Goal: Task Accomplishment & Management: Complete application form

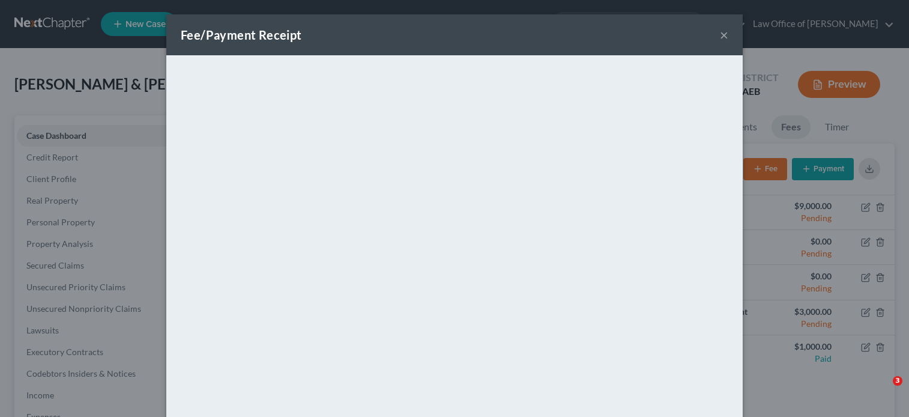
select select "9"
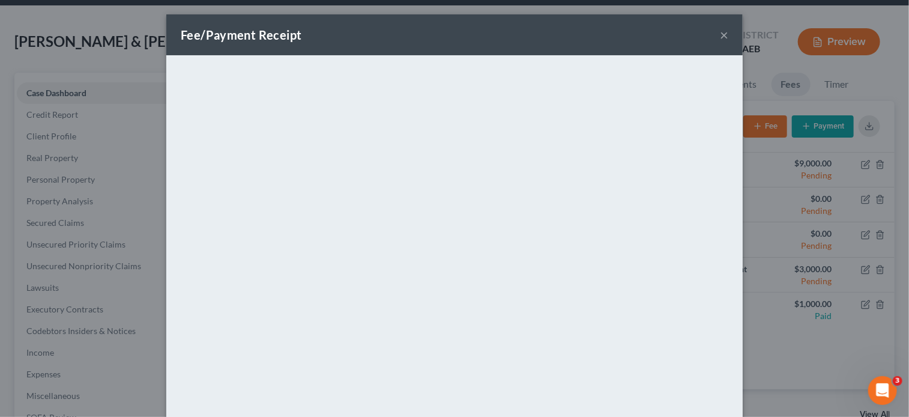
click at [720, 31] on button "×" at bounding box center [724, 35] width 8 height 14
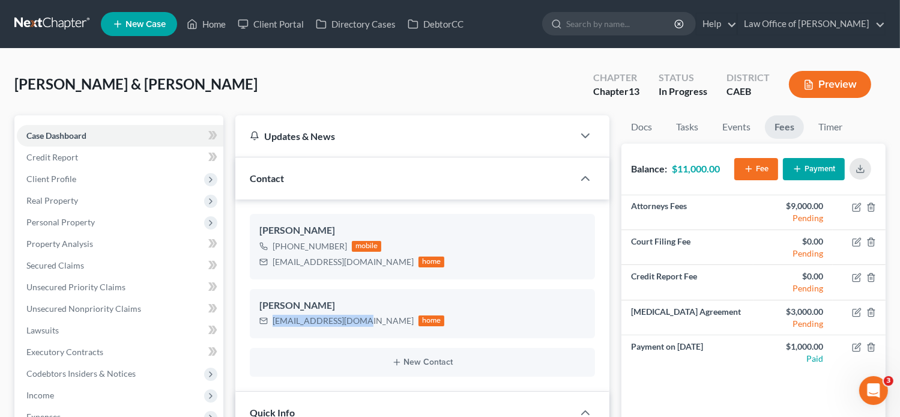
click at [145, 14] on link "New Case" at bounding box center [139, 24] width 76 height 24
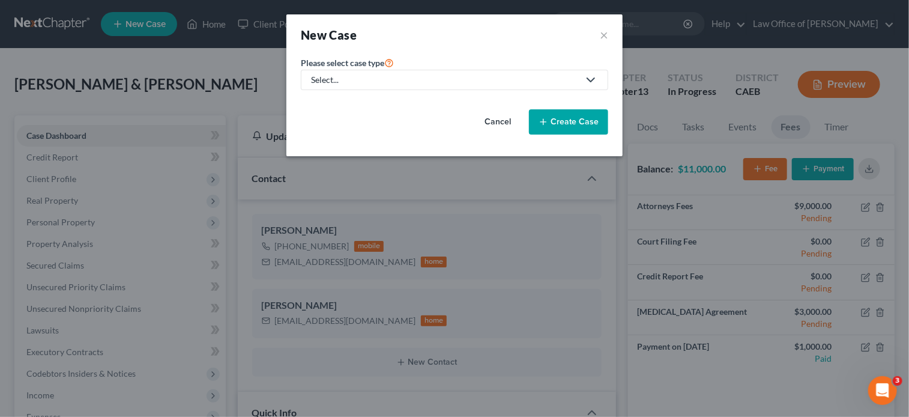
click at [382, 81] on div "Select..." at bounding box center [445, 80] width 268 height 12
click at [346, 100] on div "Bankruptcy" at bounding box center [333, 103] width 43 height 12
select select "8"
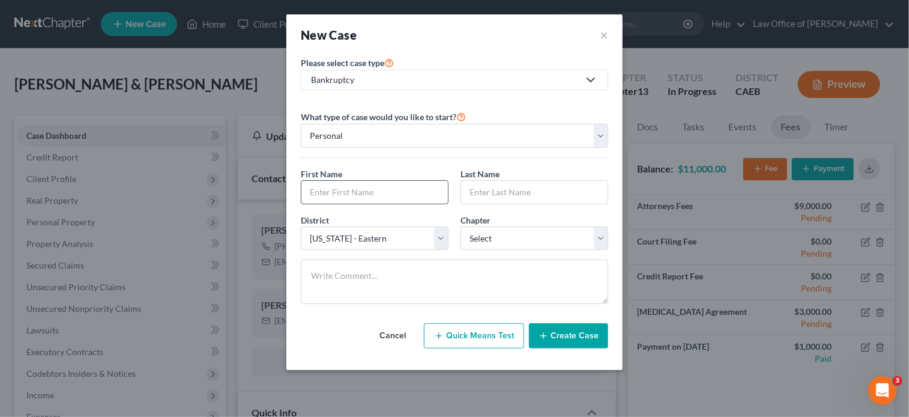
click at [384, 194] on input "text" at bounding box center [374, 192] width 146 height 23
paste input "[PERSON_NAME]"
type input "[PERSON_NAME]"
click at [492, 196] on input "text" at bounding box center [534, 192] width 146 height 23
paste input "[PERSON_NAME]"
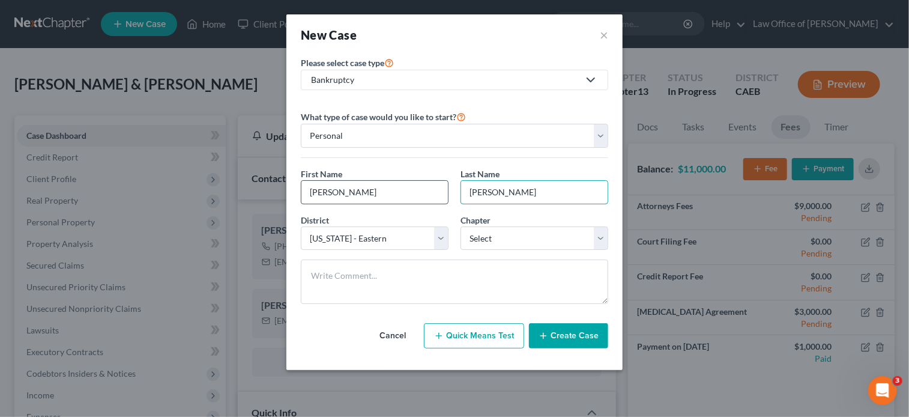
type input "[PERSON_NAME]"
click at [383, 191] on input "[PERSON_NAME]" at bounding box center [374, 192] width 146 height 23
type input "[PERSON_NAME]"
click at [496, 190] on input "[PERSON_NAME]" at bounding box center [534, 192] width 146 height 23
type input "[PERSON_NAME]"
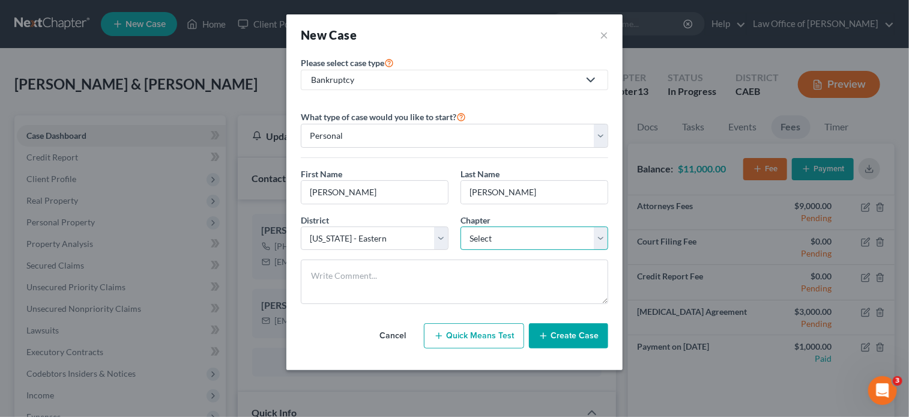
click at [523, 233] on select "Select 7 11 12 13" at bounding box center [534, 238] width 148 height 24
select select "0"
click at [460, 226] on select "Select 7 11 12 13" at bounding box center [534, 238] width 148 height 24
click at [566, 335] on button "Create Case" at bounding box center [568, 335] width 79 height 25
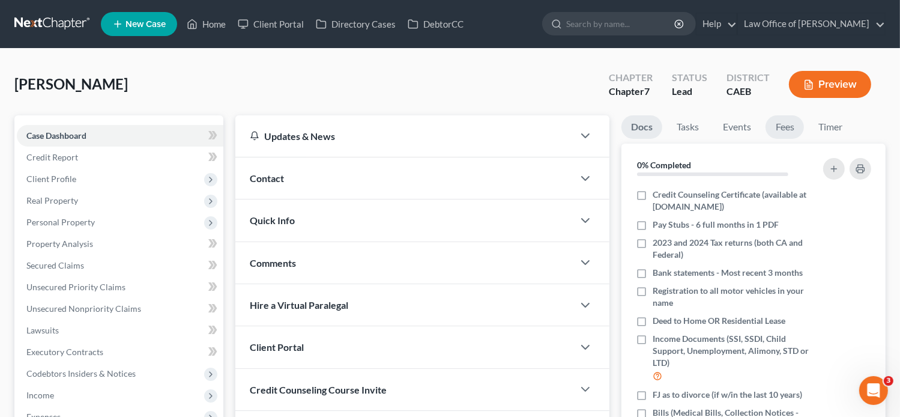
click at [788, 129] on link "Fees" at bounding box center [784, 126] width 38 height 23
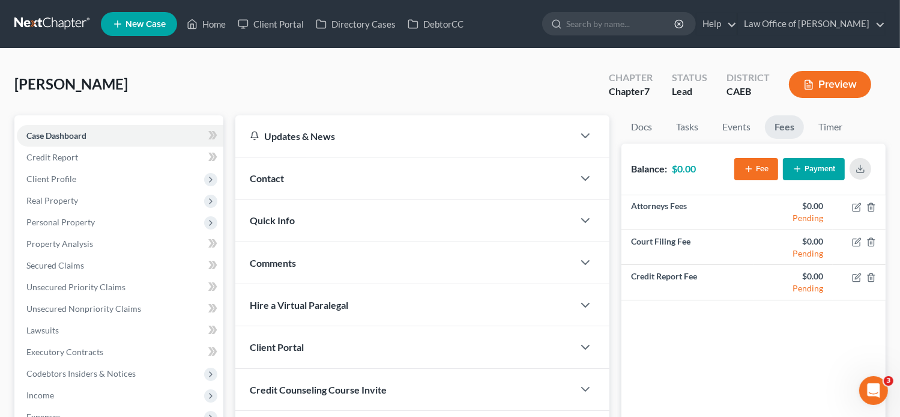
click at [763, 167] on button "Fee" at bounding box center [756, 169] width 44 height 22
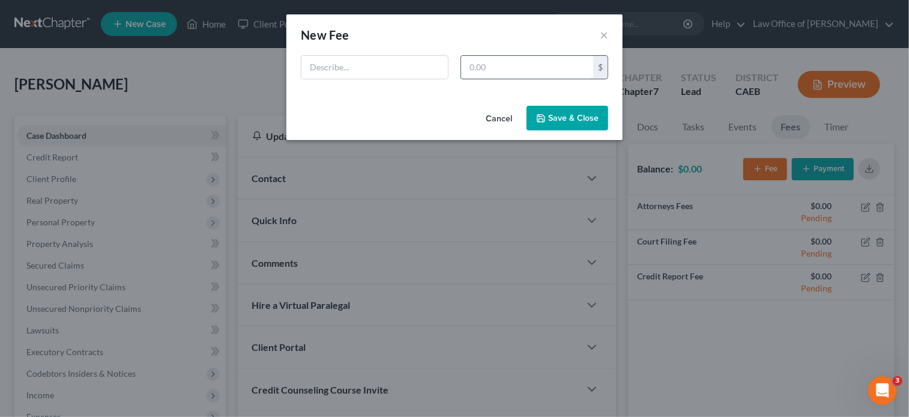
click at [536, 64] on input "text" at bounding box center [527, 67] width 132 height 23
type input "2,178"
click at [403, 75] on input "text" at bounding box center [374, 67] width 146 height 23
type input "[MEDICAL_DATA] Agreement"
click at [553, 127] on button "Save & Close" at bounding box center [567, 118] width 82 height 25
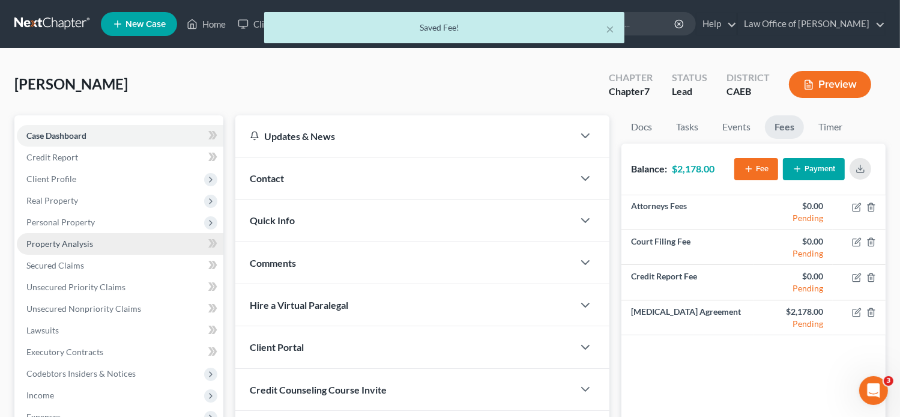
scroll to position [242, 0]
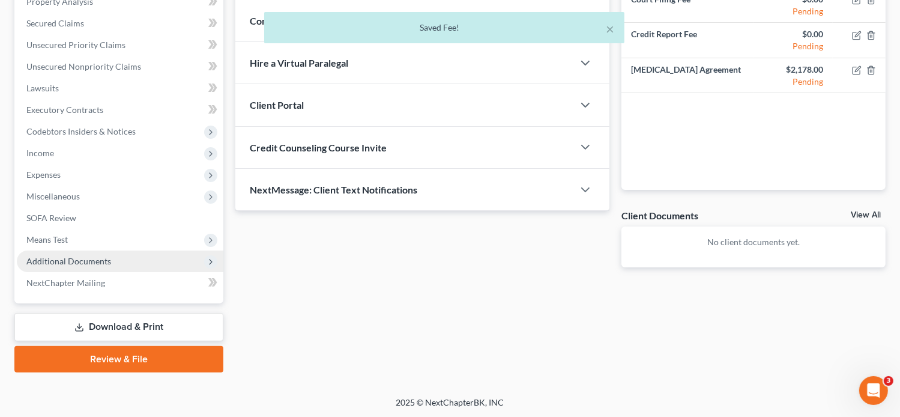
click at [92, 260] on span "Additional Documents" at bounding box center [68, 261] width 85 height 10
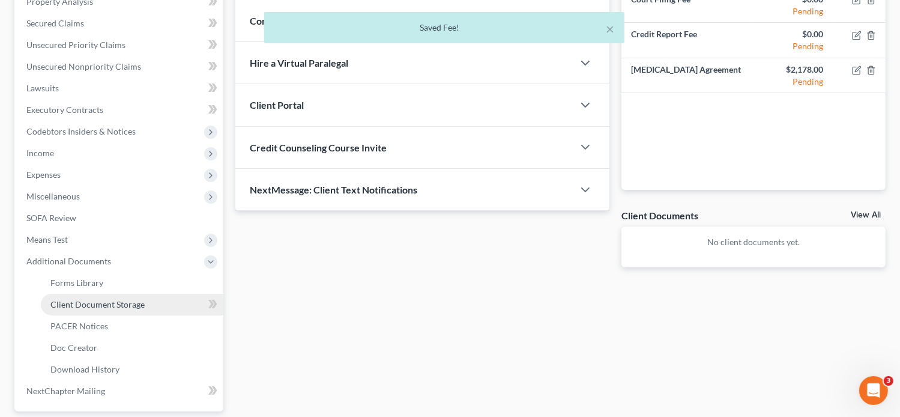
click at [113, 299] on span "Client Document Storage" at bounding box center [97, 304] width 94 height 10
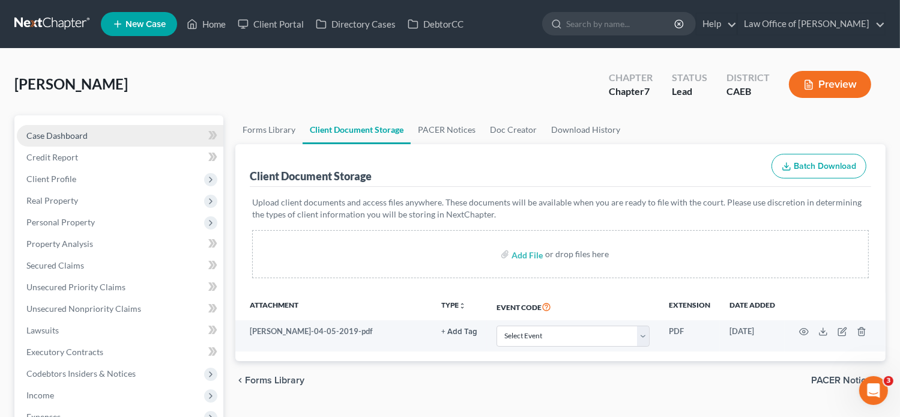
click at [77, 137] on span "Case Dashboard" at bounding box center [56, 135] width 61 height 10
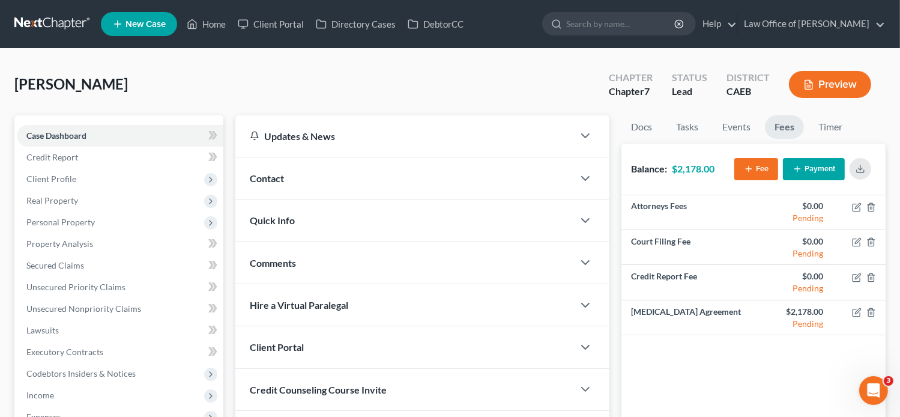
click at [302, 179] on div "Contact" at bounding box center [404, 177] width 338 height 41
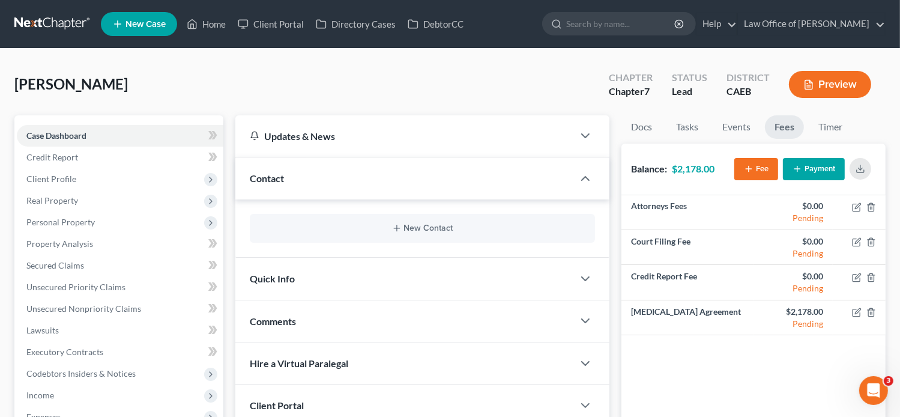
click at [408, 219] on div "New Contact" at bounding box center [423, 228] width 346 height 29
click at [389, 229] on button "New Contact" at bounding box center [422, 228] width 326 height 10
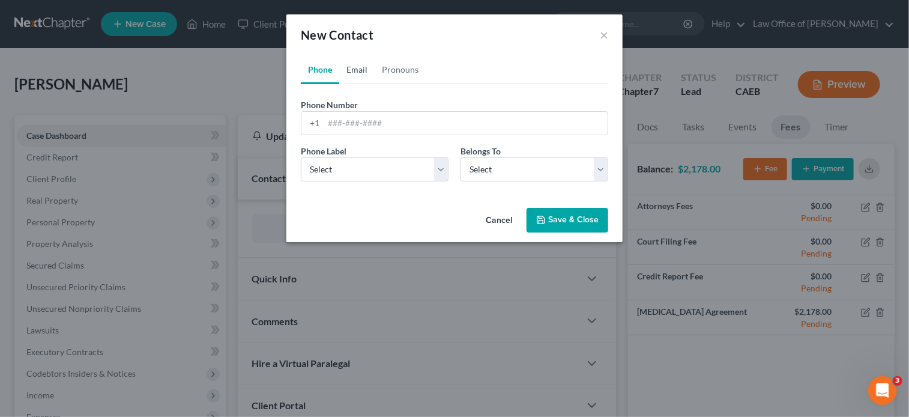
click at [355, 65] on link "Email" at bounding box center [356, 69] width 35 height 29
click at [361, 125] on input "email" at bounding box center [465, 123] width 284 height 23
paste input "[EMAIL_ADDRESS][DOMAIN_NAME]"
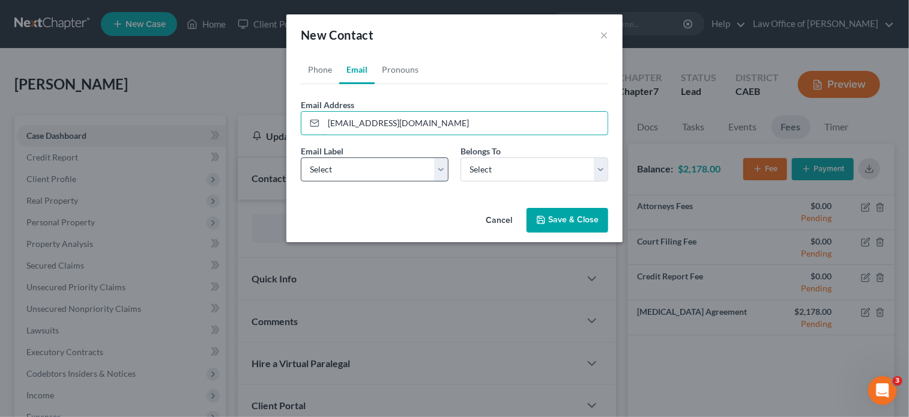
type input "[EMAIL_ADDRESS][DOMAIN_NAME]"
click at [332, 172] on select "Select Home Work Other" at bounding box center [375, 169] width 148 height 24
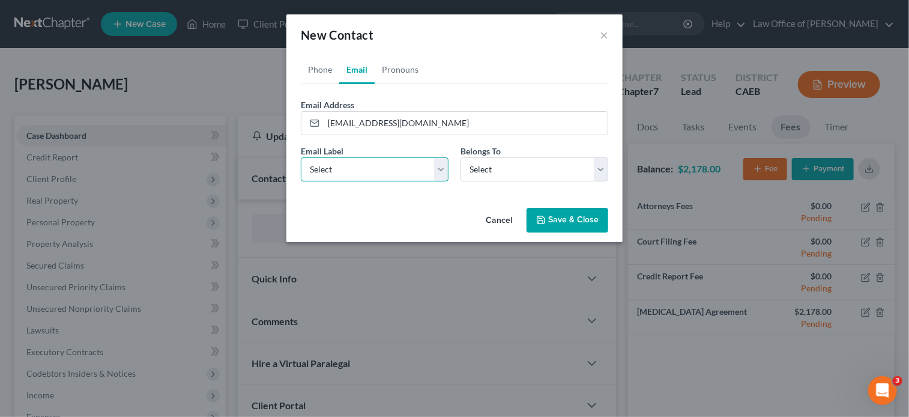
select select "0"
click at [301, 157] on select "Select Home Work Other" at bounding box center [375, 169] width 148 height 24
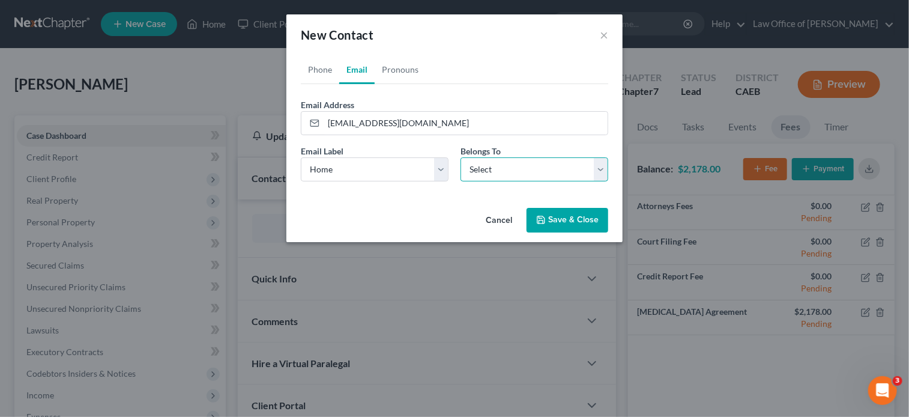
click at [523, 164] on select "Select Client Other" at bounding box center [534, 169] width 148 height 24
select select "0"
click at [460, 157] on select "Select Client Other" at bounding box center [534, 169] width 148 height 24
click at [317, 70] on link "Phone" at bounding box center [320, 69] width 38 height 29
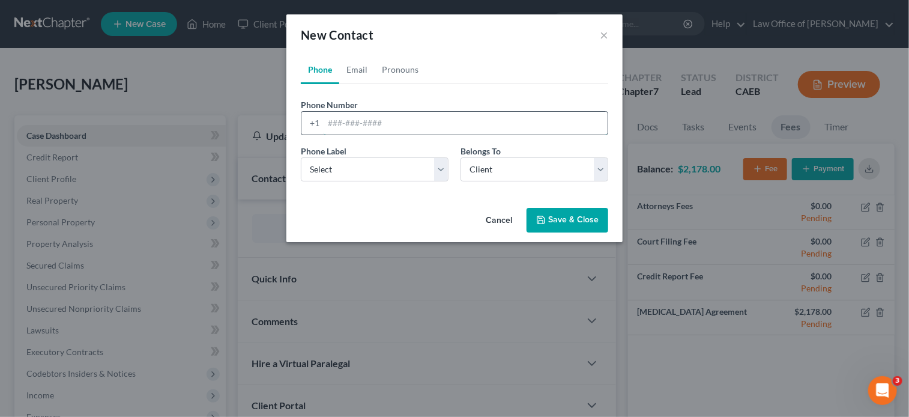
click at [341, 121] on input "tel" at bounding box center [465, 123] width 284 height 23
paste input "[PHONE_NUMBER]"
type input "[PHONE_NUMBER]"
click at [344, 166] on select "Select Mobile Home Work Other" at bounding box center [375, 169] width 148 height 24
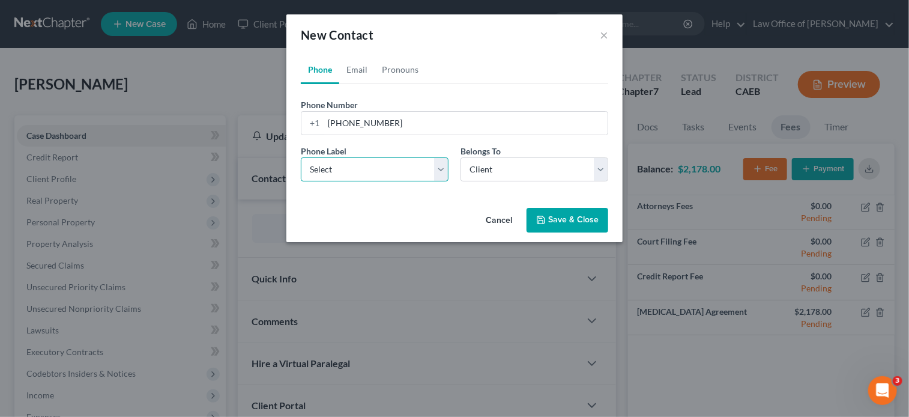
select select "0"
click at [301, 157] on select "Select Mobile Home Work Other" at bounding box center [375, 169] width 148 height 24
click at [561, 221] on button "Save & Close" at bounding box center [567, 220] width 82 height 25
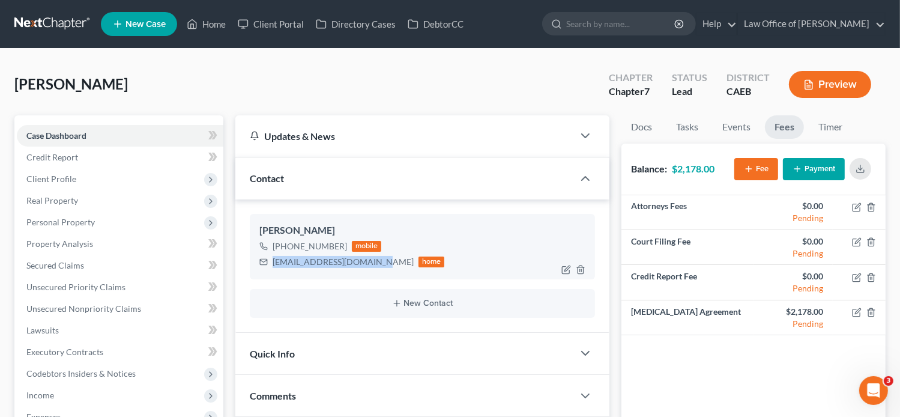
drag, startPoint x: 379, startPoint y: 262, endPoint x: 272, endPoint y: 263, distance: 106.2
click at [272, 263] on div "[EMAIL_ADDRESS][DOMAIN_NAME] home" at bounding box center [351, 262] width 185 height 16
copy div "[EMAIL_ADDRESS][DOMAIN_NAME]"
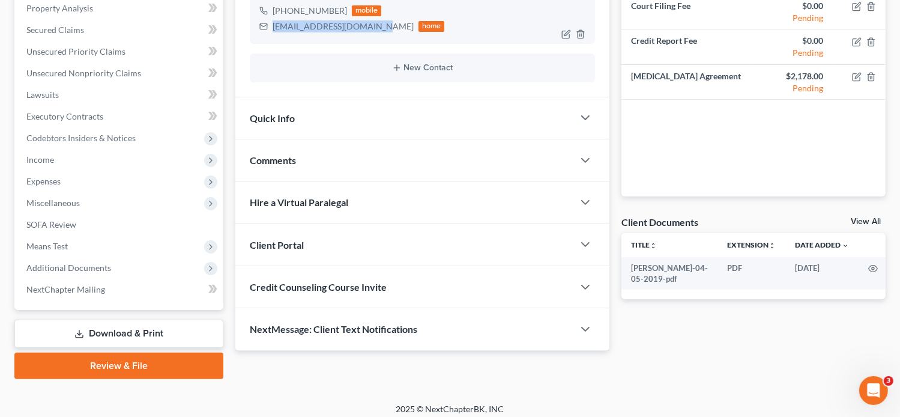
scroll to position [242, 0]
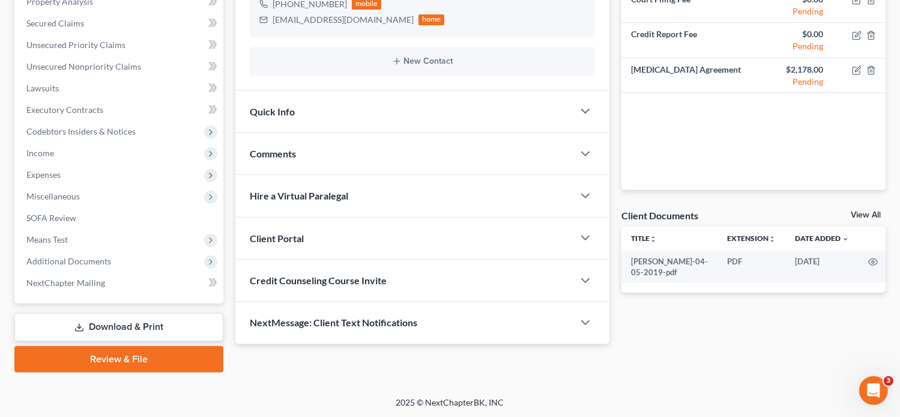
click at [316, 236] on div "Client Portal" at bounding box center [404, 237] width 338 height 41
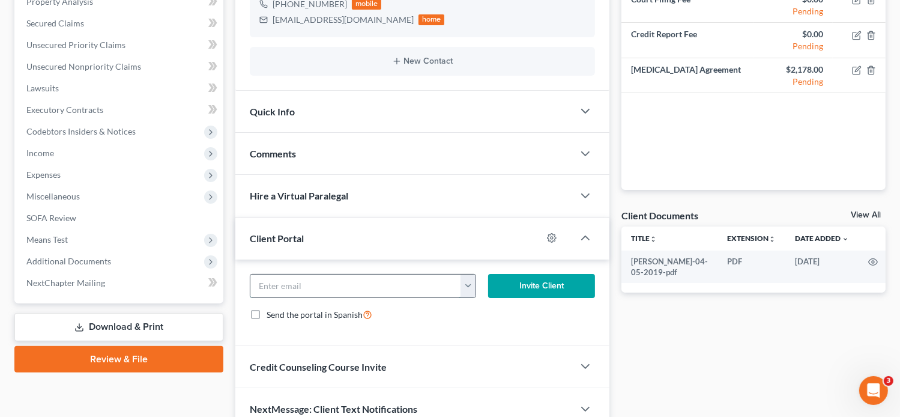
click at [310, 280] on input "email" at bounding box center [355, 285] width 211 height 23
paste input "[EMAIL_ADDRESS][DOMAIN_NAME]"
type input "[EMAIL_ADDRESS][DOMAIN_NAME]"
click at [519, 278] on button "Invite Client" at bounding box center [541, 286] width 107 height 24
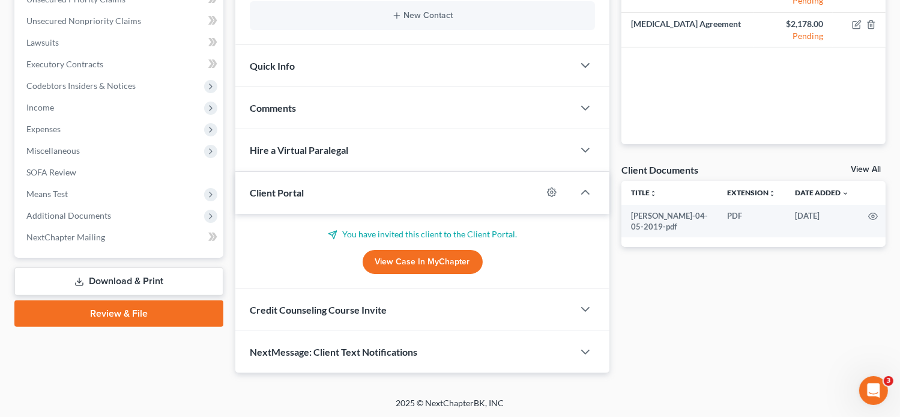
click at [387, 312] on div "Credit Counseling Course Invite" at bounding box center [404, 309] width 338 height 41
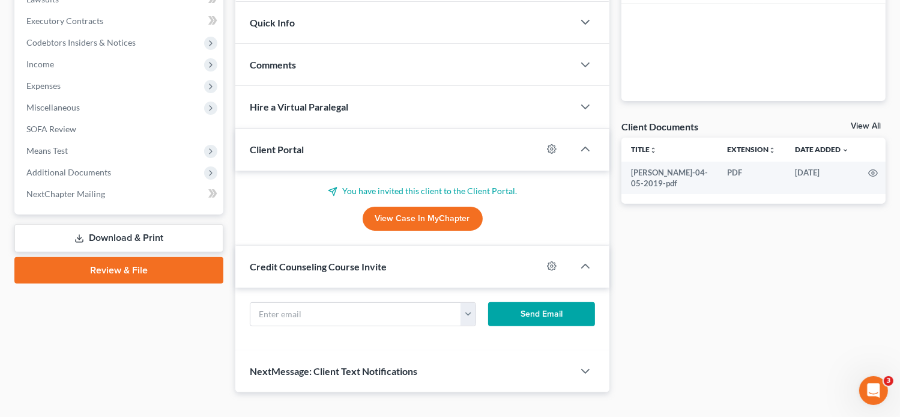
scroll to position [345, 0]
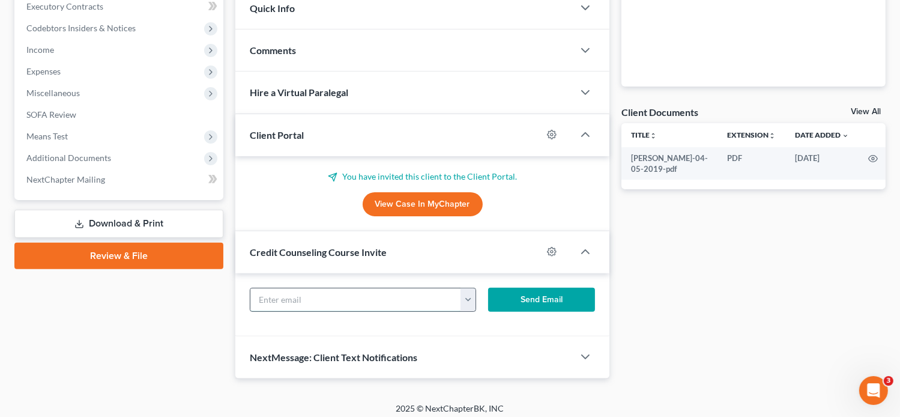
click at [325, 292] on input "text" at bounding box center [355, 299] width 211 height 23
paste input "[EMAIL_ADDRESS][DOMAIN_NAME]"
type input "[EMAIL_ADDRESS][DOMAIN_NAME]"
click at [518, 303] on button "Send Email" at bounding box center [541, 299] width 107 height 24
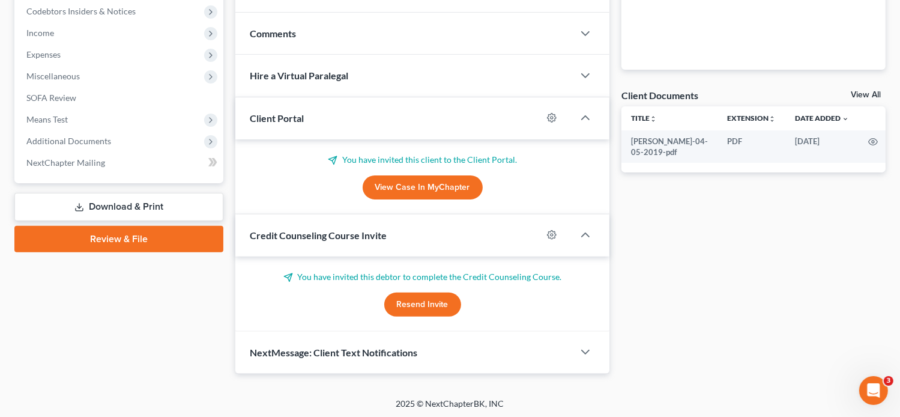
scroll to position [0, 0]
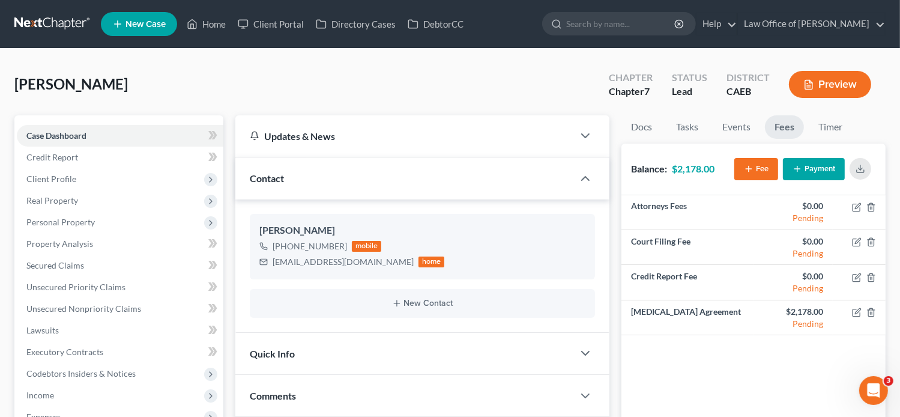
click at [149, 20] on span "New Case" at bounding box center [145, 24] width 40 height 9
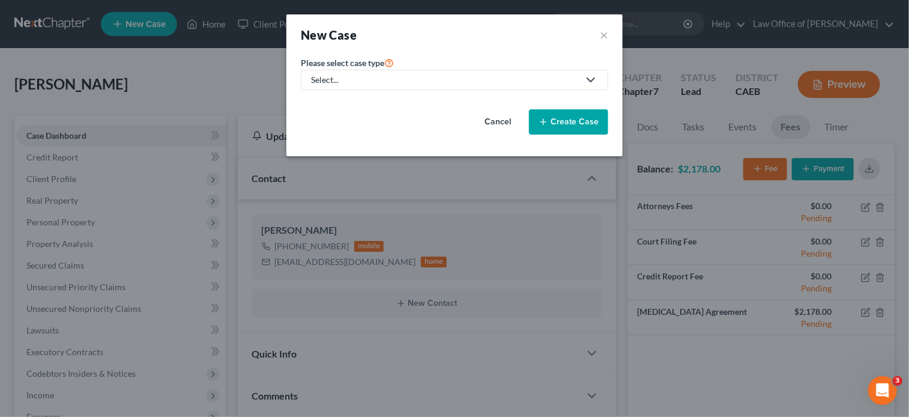
click at [429, 82] on div "Select..." at bounding box center [445, 80] width 268 height 12
click at [343, 97] on div "Bankruptcy" at bounding box center [333, 103] width 43 height 12
select select "8"
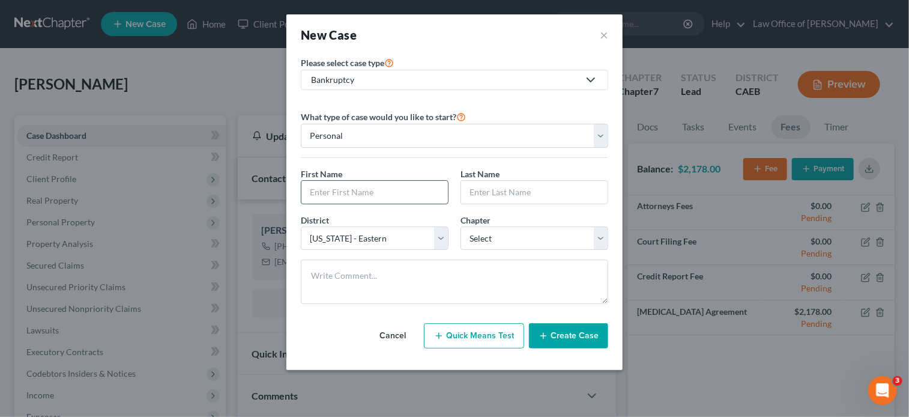
click at [384, 185] on input "text" at bounding box center [374, 192] width 146 height 23
paste input "[PERSON_NAME] and [PERSON_NAME]"
type input "[PERSON_NAME] and [PERSON_NAME]"
click at [480, 194] on input "text" at bounding box center [534, 192] width 146 height 23
paste input "[PERSON_NAME] and [PERSON_NAME]"
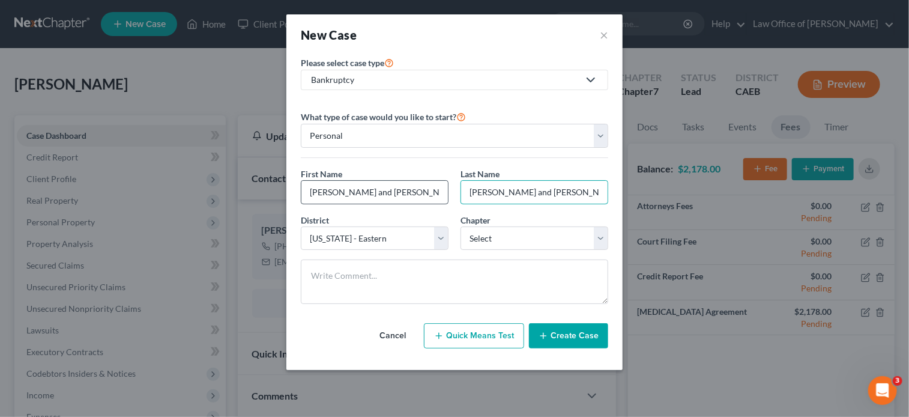
type input "[PERSON_NAME] and [PERSON_NAME]"
drag, startPoint x: 436, startPoint y: 190, endPoint x: 341, endPoint y: 193, distance: 94.9
click at [341, 193] on input "[PERSON_NAME] and [PERSON_NAME]" at bounding box center [374, 192] width 146 height 23
type input "Raschell"
drag, startPoint x: 595, startPoint y: 193, endPoint x: 521, endPoint y: 194, distance: 74.4
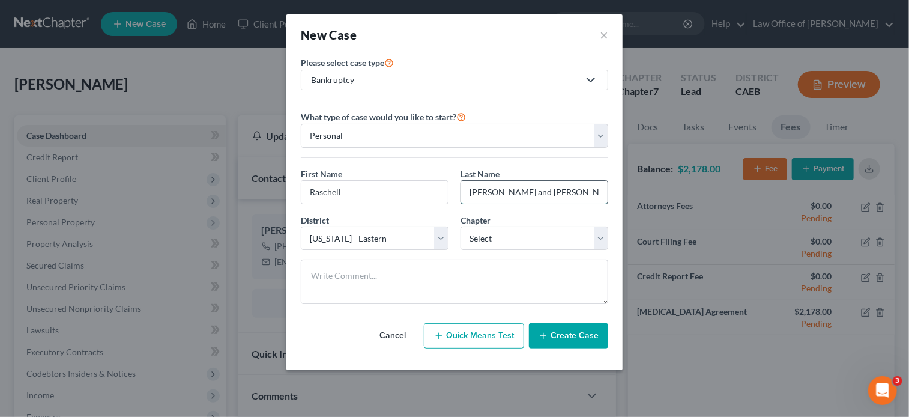
click at [521, 194] on input "[PERSON_NAME] and [PERSON_NAME]" at bounding box center [534, 192] width 146 height 23
click at [503, 193] on input "[PERSON_NAME]" at bounding box center [534, 192] width 146 height 23
type input "[PERSON_NAME]"
click at [526, 244] on select "Select 7 11 12 13" at bounding box center [534, 238] width 148 height 24
select select "0"
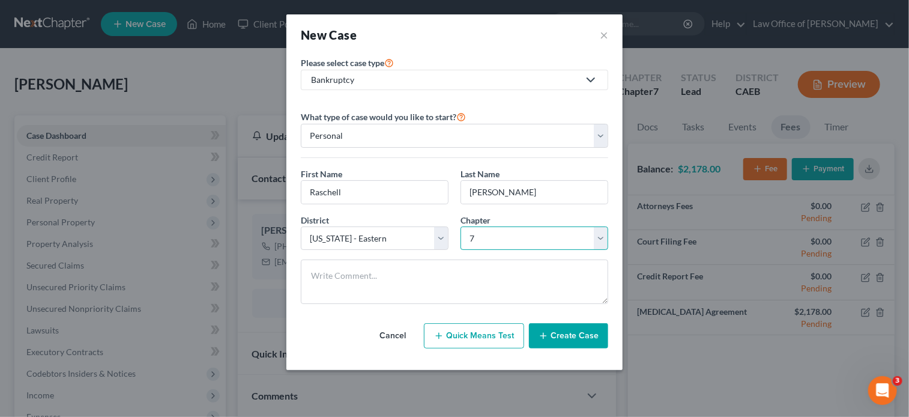
click at [460, 226] on select "Select 7 11 12 13" at bounding box center [534, 238] width 148 height 24
click at [581, 351] on div "Cancel Quick Means Test Create Case" at bounding box center [454, 335] width 307 height 44
click at [562, 337] on button "Create Case" at bounding box center [568, 335] width 79 height 25
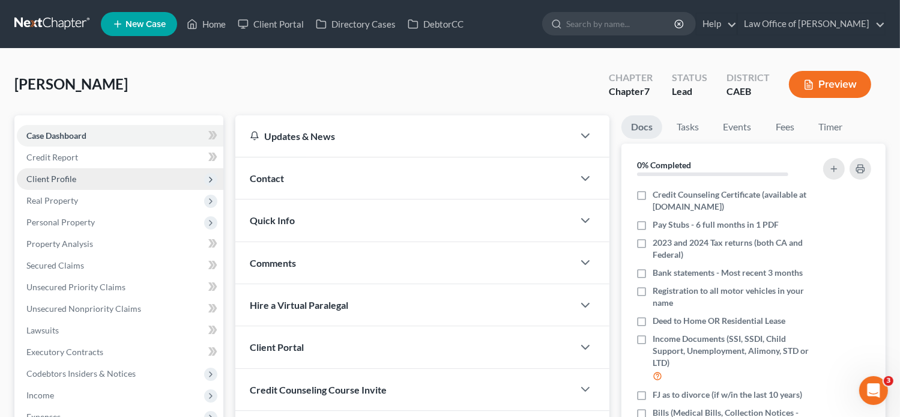
click at [58, 179] on span "Client Profile" at bounding box center [51, 178] width 50 height 10
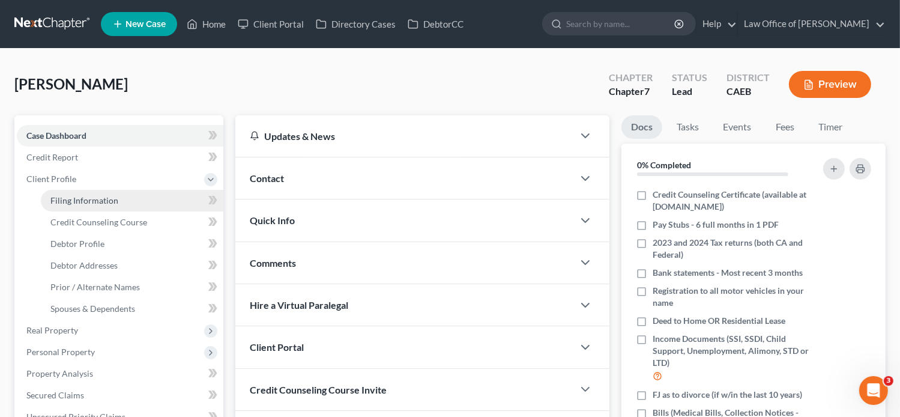
click at [86, 199] on span "Filing Information" at bounding box center [84, 200] width 68 height 10
select select "1"
select select "0"
select select "8"
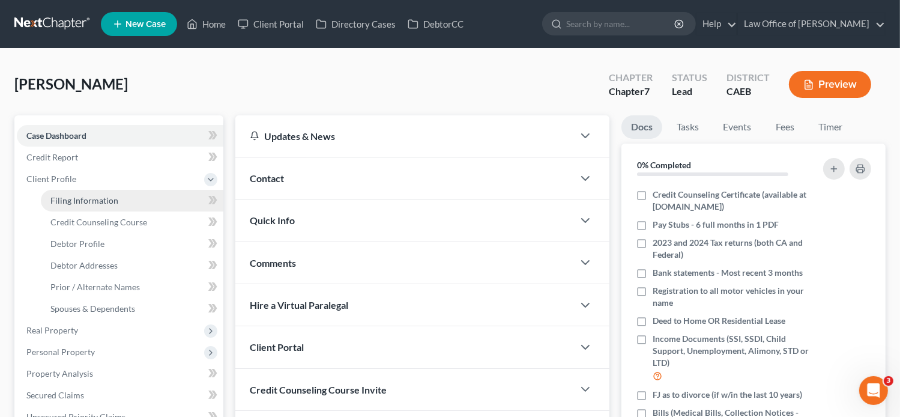
select select "4"
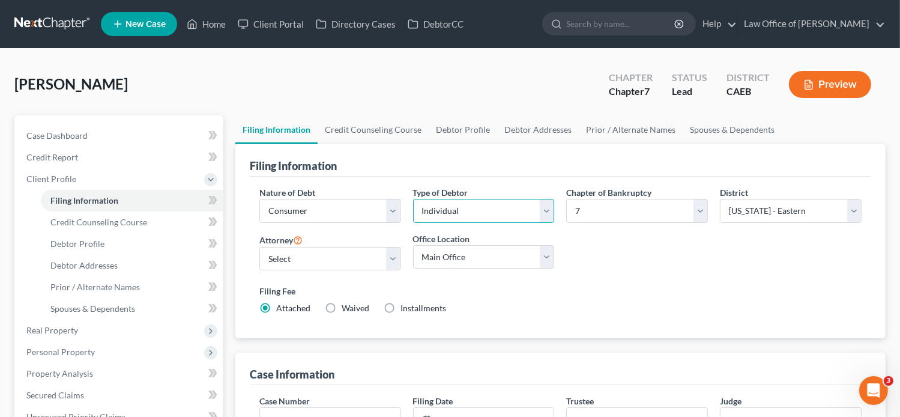
click at [449, 206] on select "Select Individual Joint" at bounding box center [484, 211] width 142 height 24
select select "1"
click at [413, 199] on select "Select Individual Joint" at bounding box center [484, 211] width 142 height 24
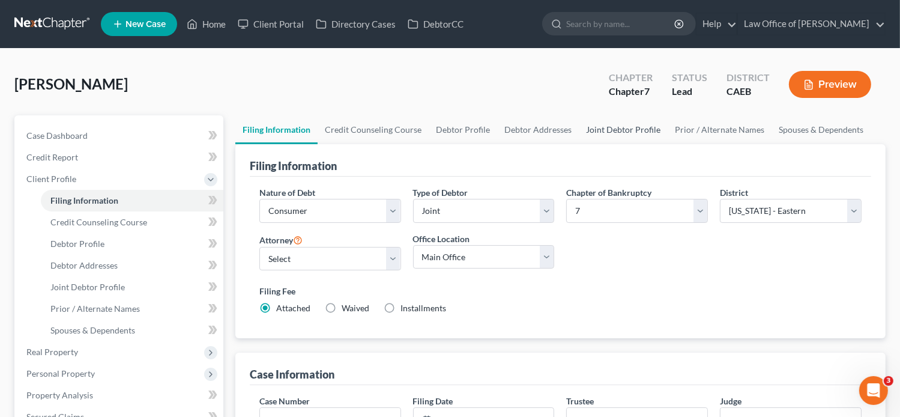
click at [610, 126] on link "Joint Debtor Profile" at bounding box center [623, 129] width 89 height 29
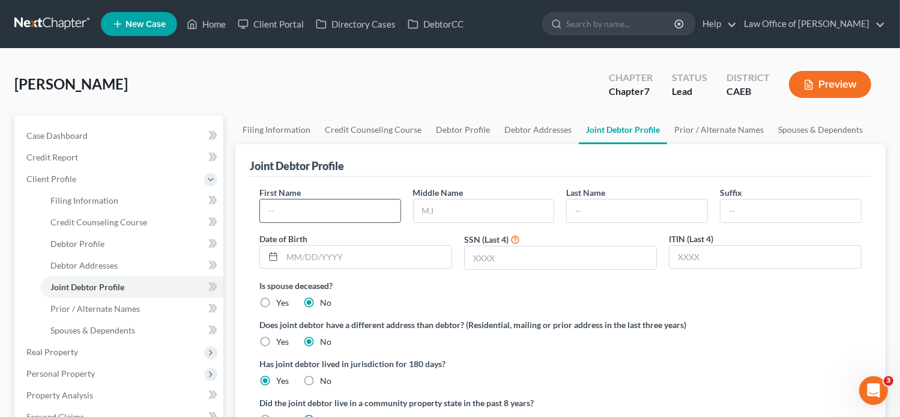
click at [365, 215] on input "text" at bounding box center [330, 210] width 140 height 23
paste input "[PERSON_NAME] and [PERSON_NAME]"
click at [332, 207] on input "[PERSON_NAME] and [PERSON_NAME]" at bounding box center [330, 210] width 140 height 23
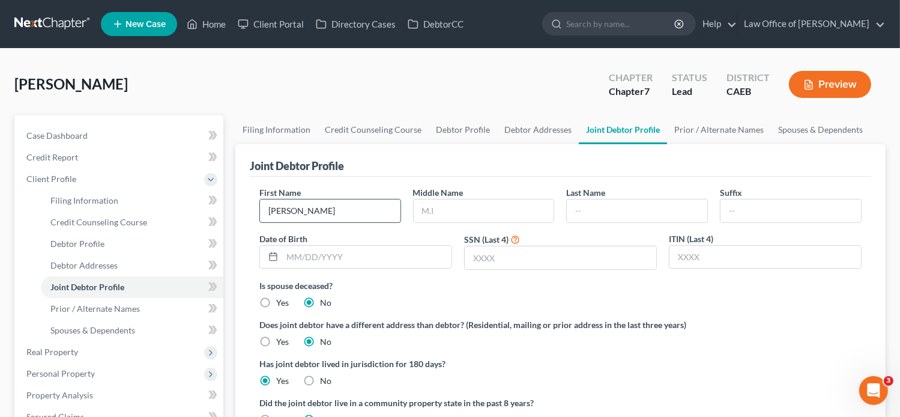
click at [336, 209] on input "[PERSON_NAME]" at bounding box center [330, 210] width 140 height 23
type input "Jordan"
click at [669, 212] on input "text" at bounding box center [637, 210] width 140 height 23
paste input "[PERSON_NAME] and [PERSON_NAME]"
drag, startPoint x: 669, startPoint y: 211, endPoint x: 553, endPoint y: 228, distance: 117.1
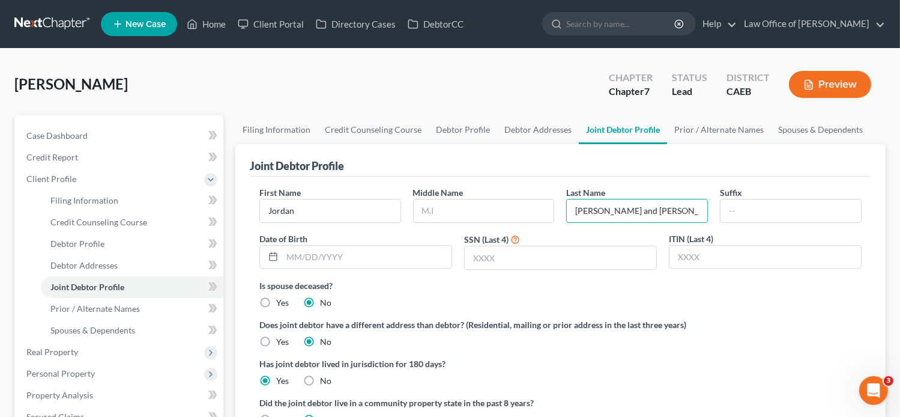
click at [553, 228] on div "First Name [PERSON_NAME] Middle Name Last Name [PERSON_NAME] and [PERSON_NAME] …" at bounding box center [560, 232] width 614 height 93
type input "[PERSON_NAME]"
click at [62, 136] on span "Case Dashboard" at bounding box center [56, 135] width 61 height 10
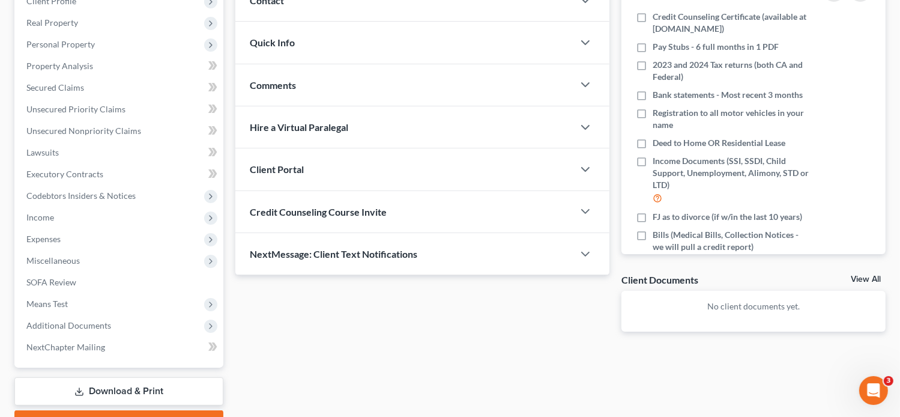
scroll to position [217, 0]
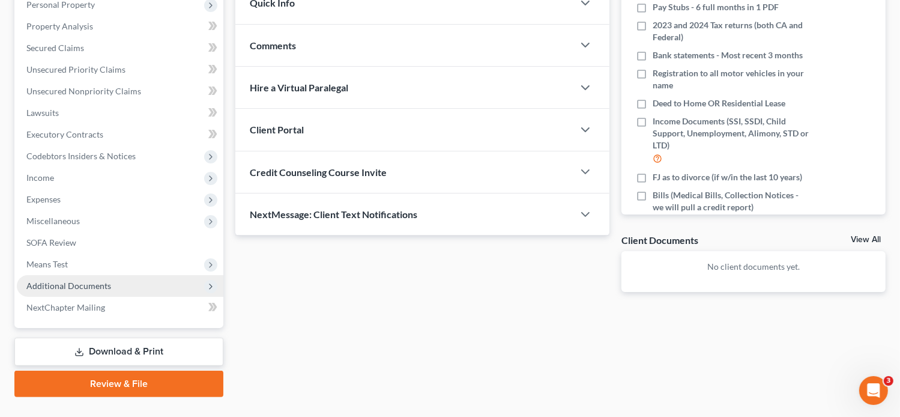
click at [101, 284] on span "Additional Documents" at bounding box center [68, 285] width 85 height 10
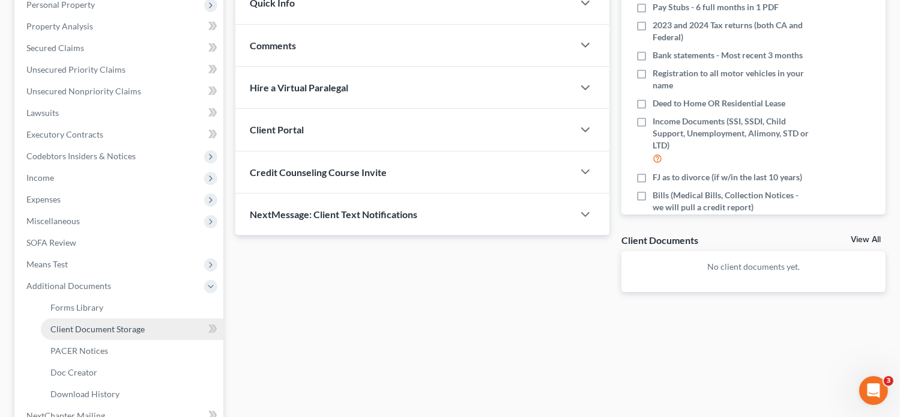
click at [133, 330] on span "Client Document Storage" at bounding box center [97, 328] width 94 height 10
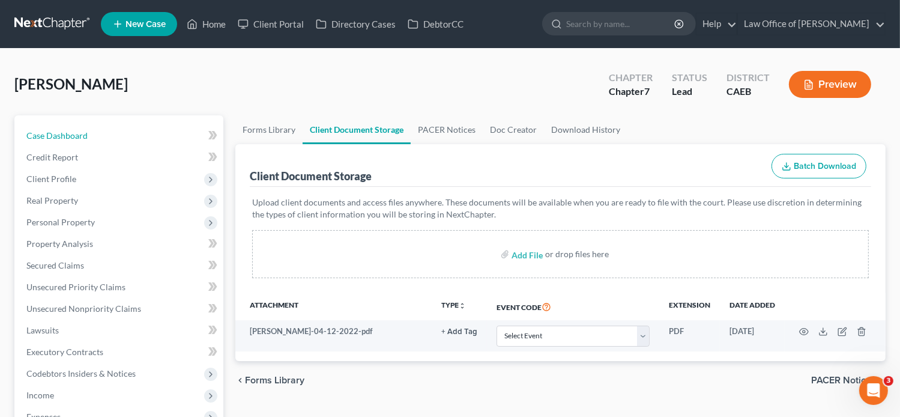
drag, startPoint x: 97, startPoint y: 134, endPoint x: 40, endPoint y: 39, distance: 110.6
click at [97, 134] on link "Case Dashboard" at bounding box center [120, 136] width 206 height 22
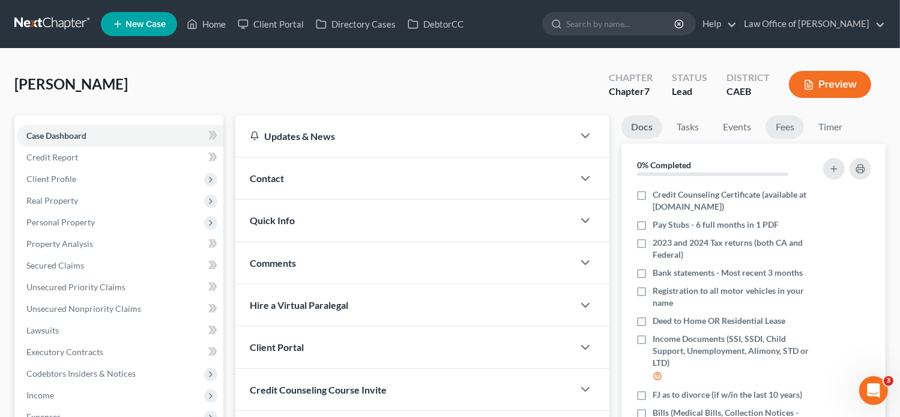
click at [785, 133] on link "Fees" at bounding box center [784, 126] width 38 height 23
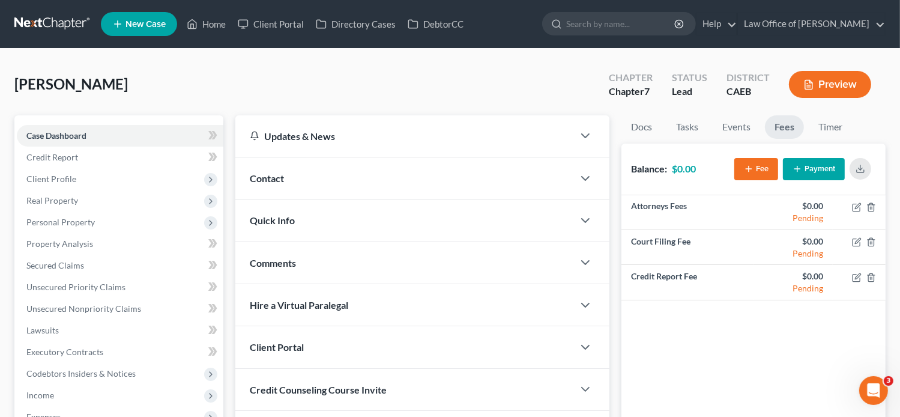
click at [756, 171] on button "Fee" at bounding box center [756, 169] width 44 height 22
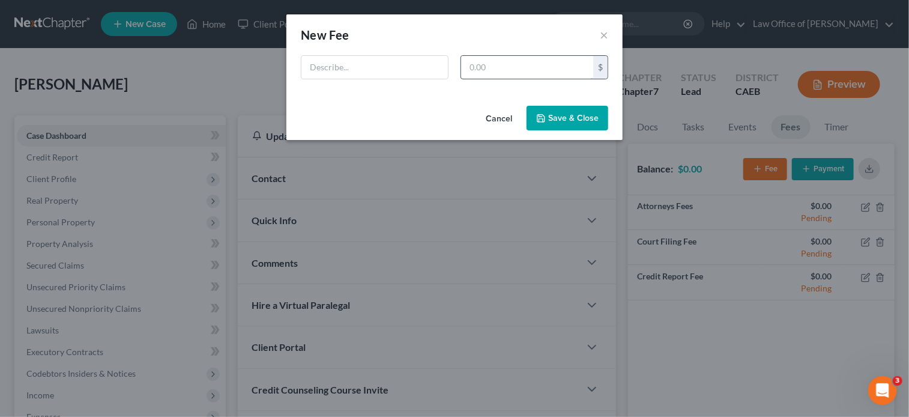
click at [573, 65] on input "text" at bounding box center [527, 67] width 132 height 23
click at [573, 65] on input "2,497" at bounding box center [527, 67] width 132 height 23
type input "2,498"
click at [370, 67] on input "text" at bounding box center [374, 67] width 146 height 23
click at [314, 67] on input "[MEDICAL_DATA] Agreement" at bounding box center [374, 67] width 146 height 23
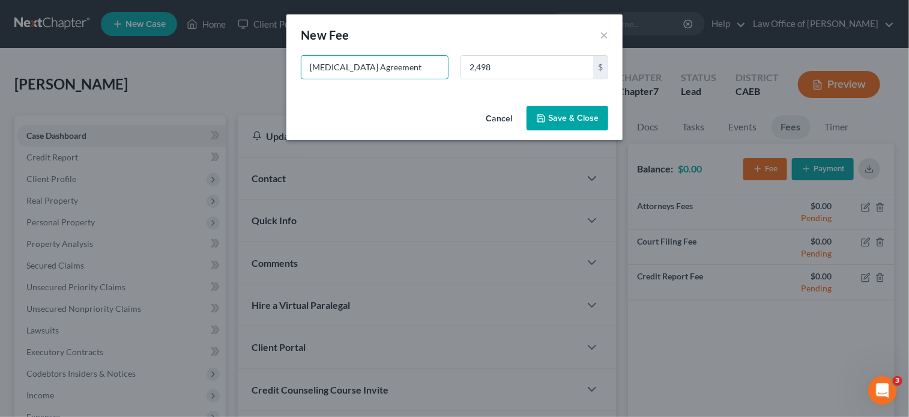
type input "[MEDICAL_DATA] Agreement"
click at [559, 113] on button "Save & Close" at bounding box center [567, 118] width 82 height 25
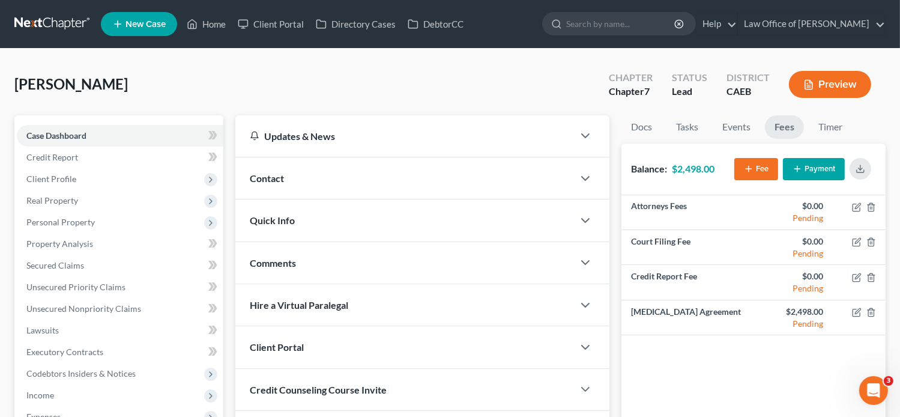
click at [292, 179] on div "Contact" at bounding box center [404, 177] width 338 height 41
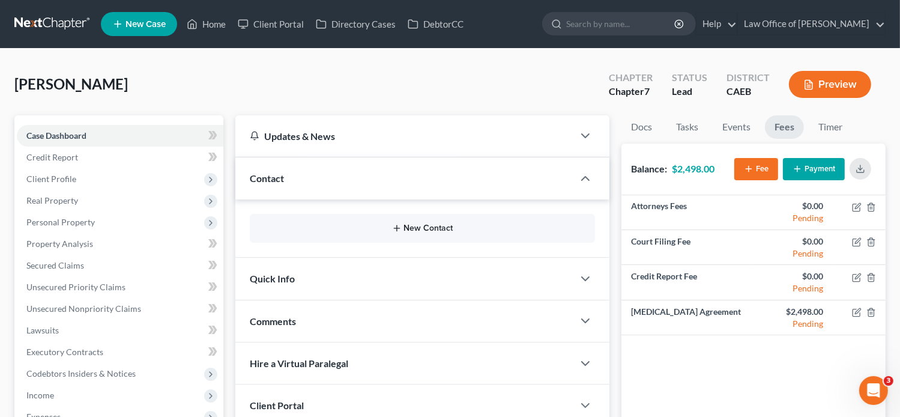
click at [420, 223] on button "New Contact" at bounding box center [422, 228] width 326 height 10
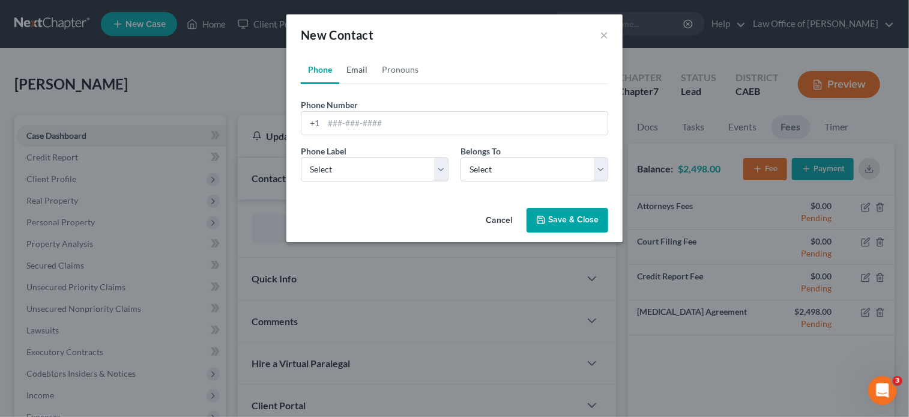
click at [356, 70] on link "Email" at bounding box center [356, 69] width 35 height 29
click at [382, 126] on input "email" at bounding box center [465, 123] width 284 height 23
paste input "[EMAIL_ADDRESS][DOMAIN_NAME]"
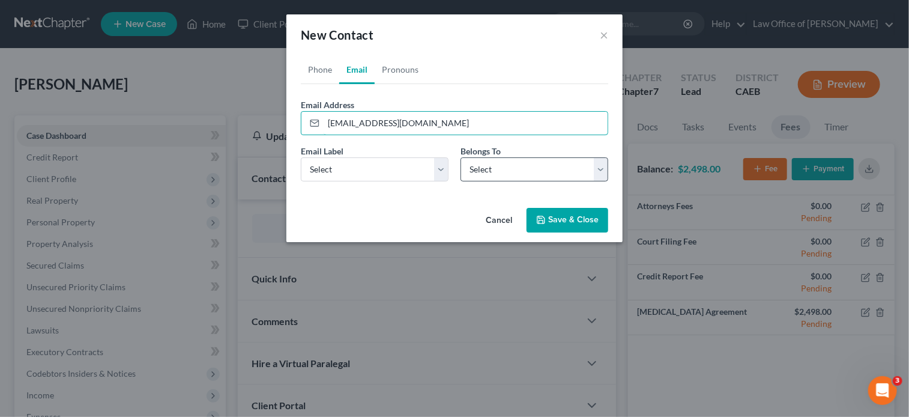
type input "[EMAIL_ADDRESS][DOMAIN_NAME]"
click at [571, 172] on select "Select Client Spouse Other" at bounding box center [534, 169] width 148 height 24
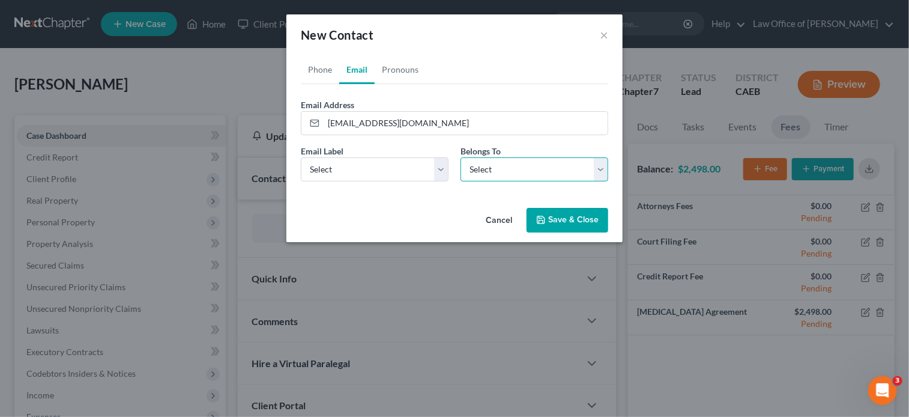
select select "1"
click at [460, 157] on select "Select Client Spouse Other" at bounding box center [534, 169] width 148 height 24
click at [432, 155] on div "Email Label Select Home Work Other" at bounding box center [375, 163] width 160 height 37
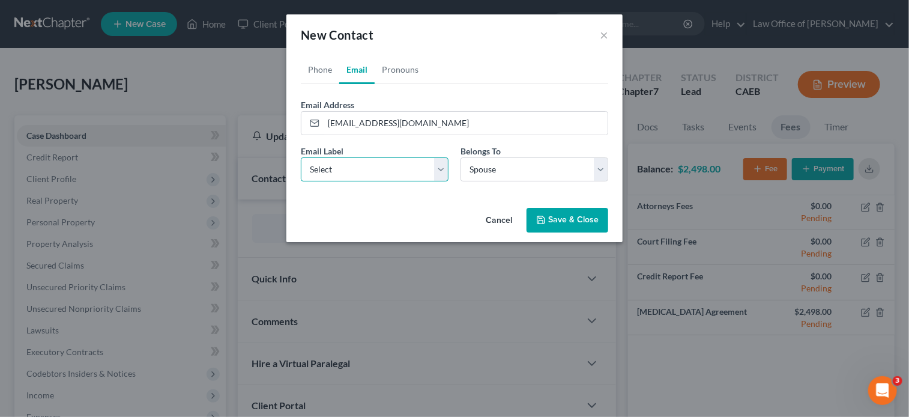
click at [430, 167] on select "Select Home Work Other" at bounding box center [375, 169] width 148 height 24
select select "0"
click at [301, 157] on select "Select Home Work Other" at bounding box center [375, 169] width 148 height 24
click at [556, 224] on button "Save & Close" at bounding box center [567, 220] width 82 height 25
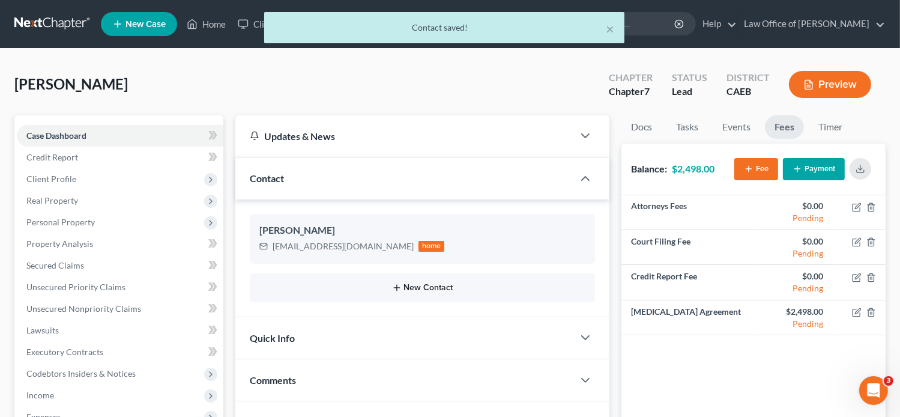
click at [412, 289] on button "New Contact" at bounding box center [422, 288] width 326 height 10
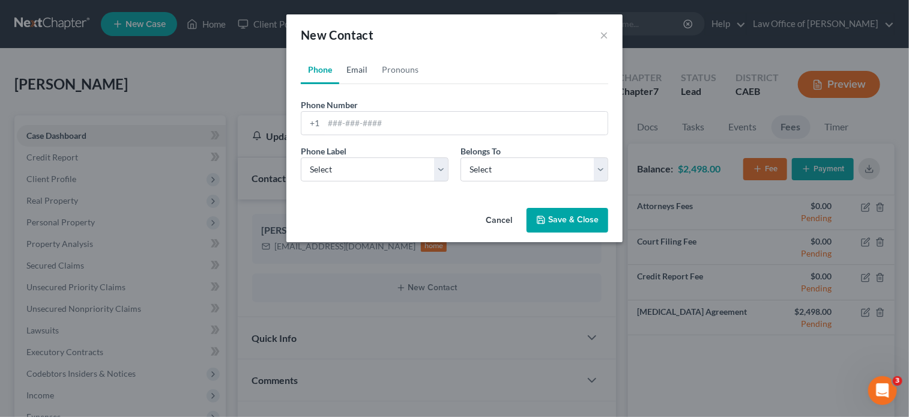
click at [349, 73] on link "Email" at bounding box center [356, 69] width 35 height 29
click at [366, 131] on input "email" at bounding box center [465, 123] width 284 height 23
paste input "[EMAIL_ADDRESS][DOMAIN_NAME]"
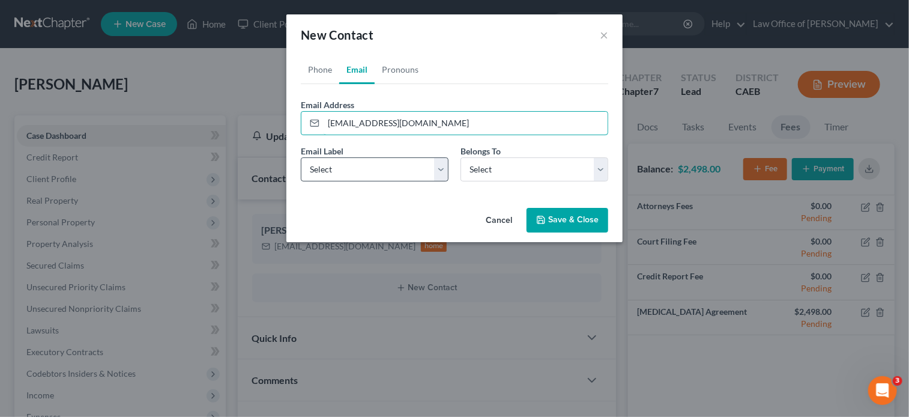
type input "[EMAIL_ADDRESS][DOMAIN_NAME]"
click at [340, 167] on select "Select Home Work Other" at bounding box center [375, 169] width 148 height 24
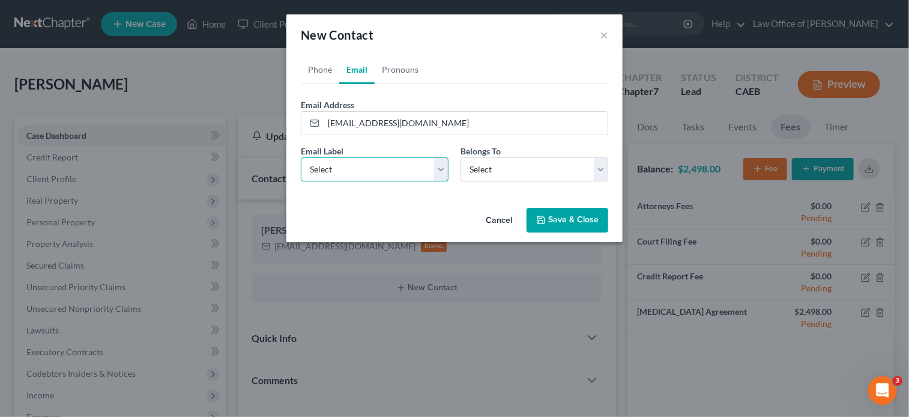
select select "0"
click at [301, 157] on select "Select Home Work Other" at bounding box center [375, 169] width 148 height 24
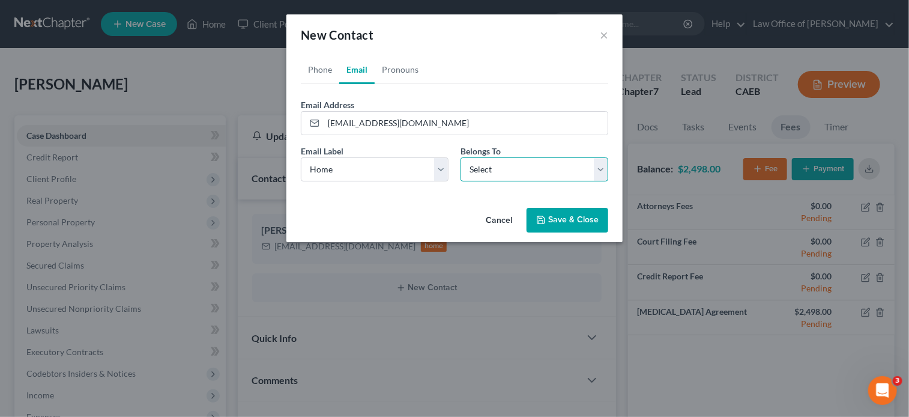
click at [513, 160] on select "Select Client Spouse Other" at bounding box center [534, 169] width 148 height 24
select select "0"
click at [460, 157] on select "Select Client Spouse Other" at bounding box center [534, 169] width 148 height 24
click at [319, 70] on link "Phone" at bounding box center [320, 69] width 38 height 29
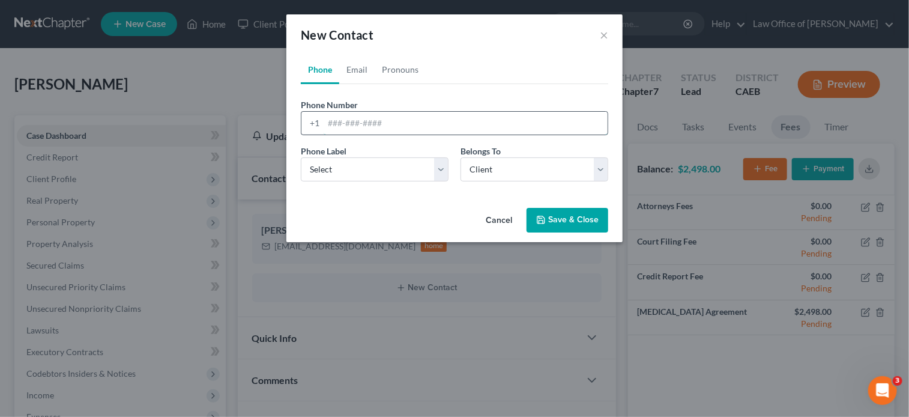
click at [371, 121] on input "tel" at bounding box center [465, 123] width 284 height 23
paste input "[PHONE_NUMBER]"
click at [328, 123] on input "[PHONE_NUMBER]" at bounding box center [465, 123] width 284 height 23
type input "[PHONE_NUMBER]"
click at [369, 168] on select "Select Mobile Home Work Other" at bounding box center [375, 169] width 148 height 24
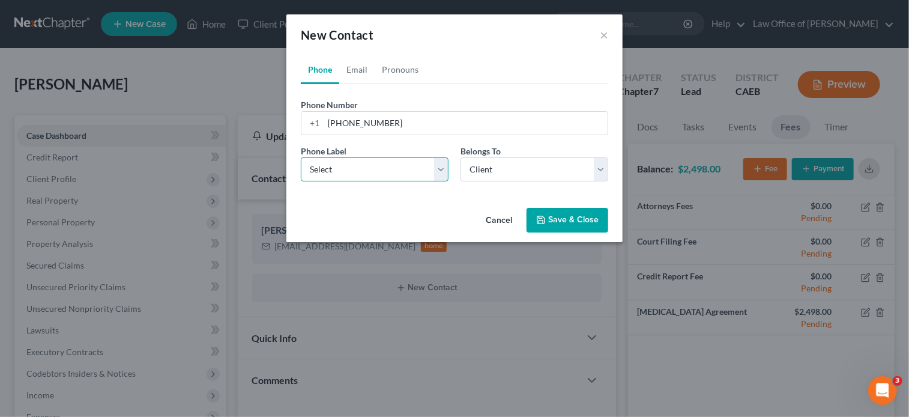
select select "0"
click at [301, 157] on select "Select Mobile Home Work Other" at bounding box center [375, 169] width 148 height 24
click at [544, 223] on icon "button" at bounding box center [540, 219] width 7 height 7
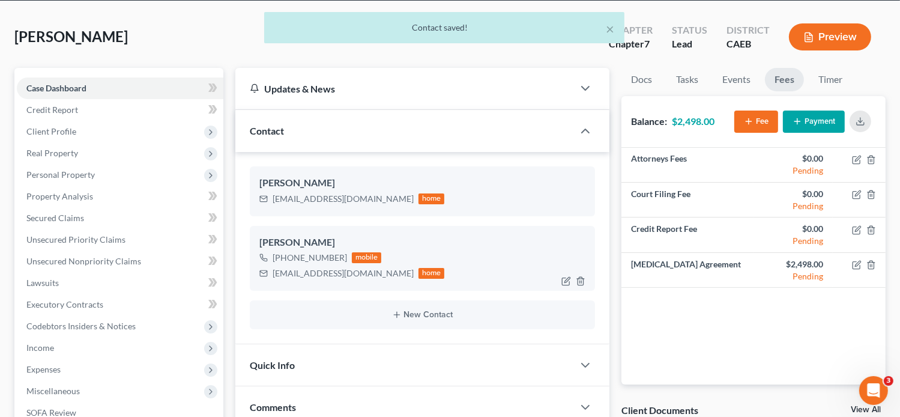
scroll to position [94, 0]
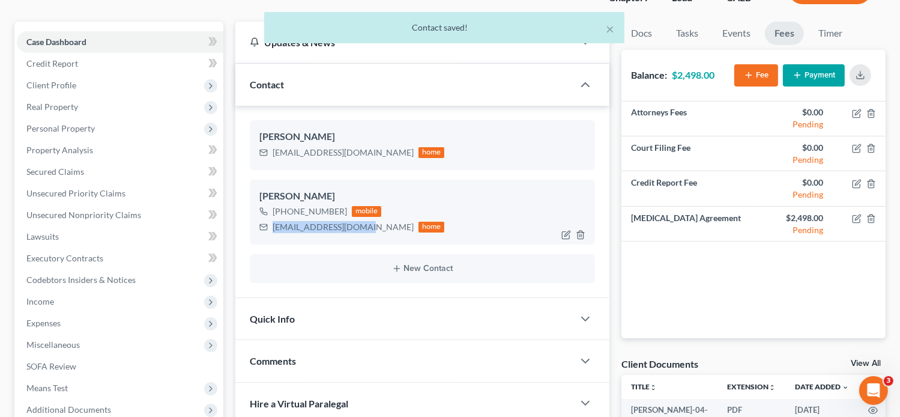
drag, startPoint x: 360, startPoint y: 228, endPoint x: 271, endPoint y: 230, distance: 88.8
click at [271, 230] on div "[EMAIL_ADDRESS][DOMAIN_NAME] home" at bounding box center [351, 227] width 185 height 16
copy div "[EMAIL_ADDRESS][DOMAIN_NAME]"
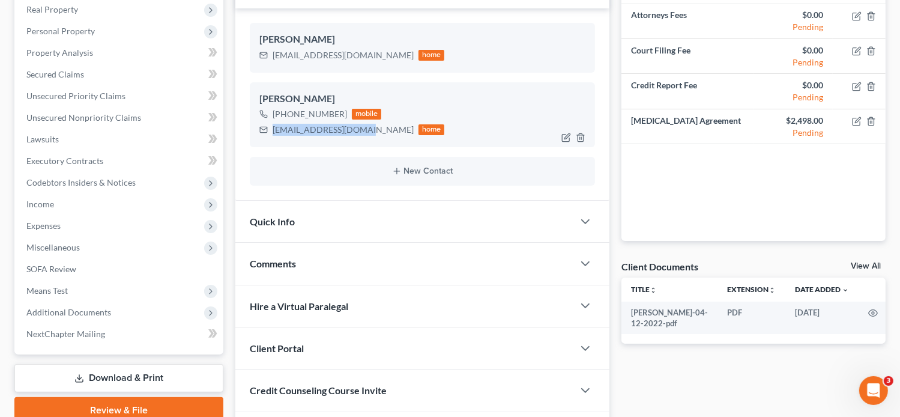
scroll to position [271, 0]
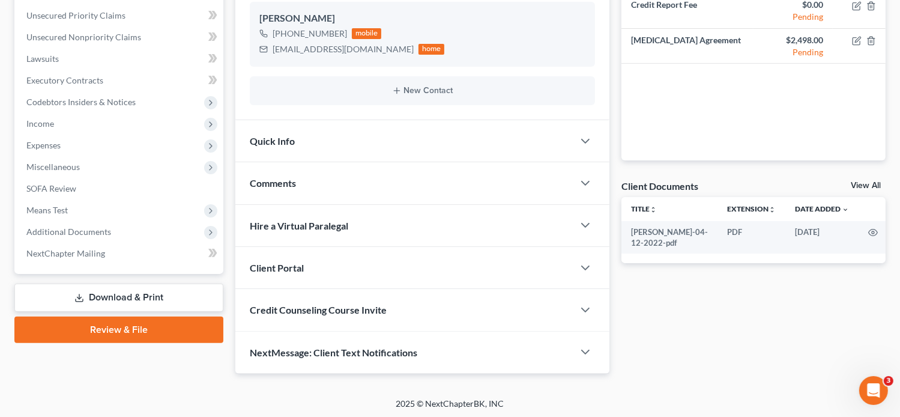
click at [320, 262] on div "Client Portal" at bounding box center [404, 267] width 338 height 41
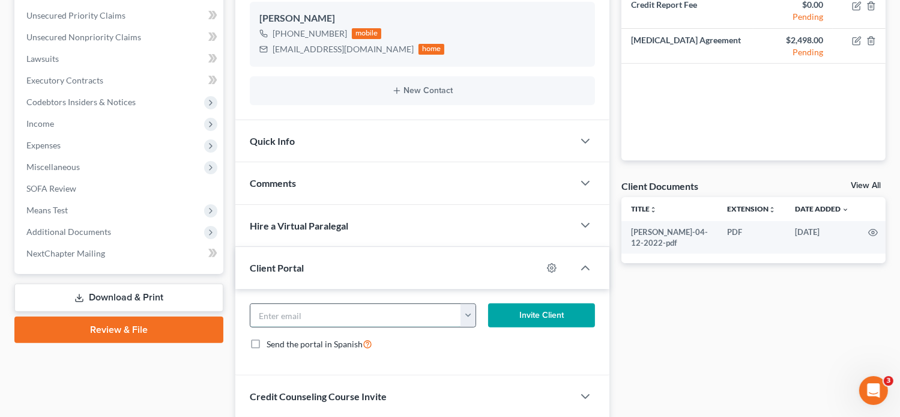
click at [287, 318] on input "email" at bounding box center [355, 315] width 211 height 23
paste input "[EMAIL_ADDRESS][DOMAIN_NAME]"
type input "[EMAIL_ADDRESS][DOMAIN_NAME]"
click at [522, 311] on button "Invite Client" at bounding box center [541, 315] width 107 height 24
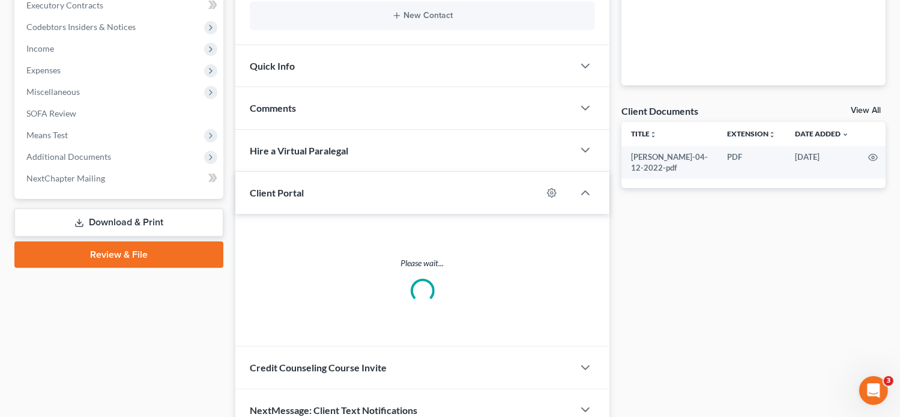
click at [415, 346] on div "Credit Counseling Course Invite" at bounding box center [404, 366] width 338 height 41
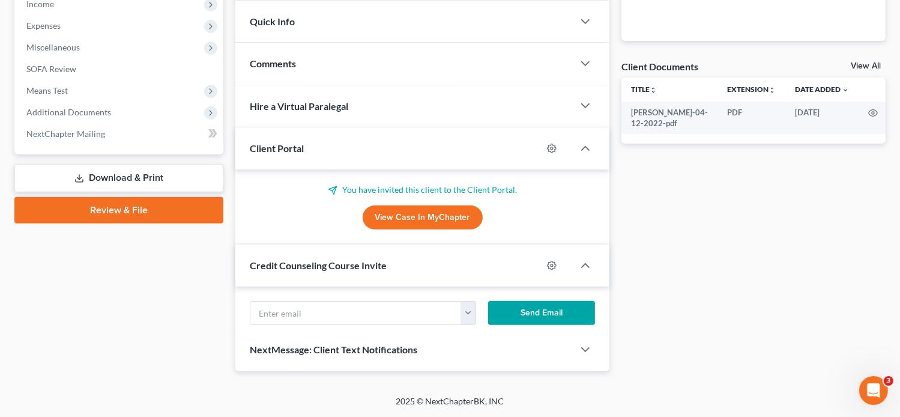
scroll to position [409, 0]
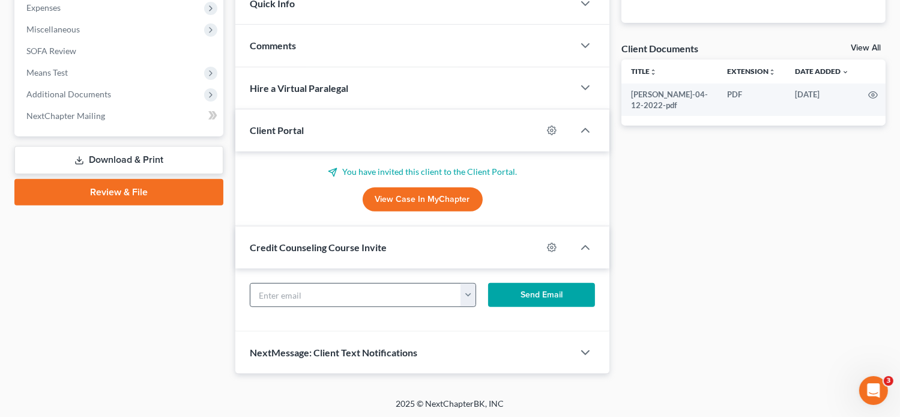
click at [389, 279] on div "[EMAIL_ADDRESS][DOMAIN_NAME] [EMAIL_ADDRESS][DOMAIN_NAME] Send Email" at bounding box center [422, 299] width 375 height 63
click at [367, 287] on input "text" at bounding box center [355, 294] width 211 height 23
paste input "[EMAIL_ADDRESS][DOMAIN_NAME]"
type input "[EMAIL_ADDRESS][DOMAIN_NAME]"
click at [559, 293] on button "Send Email" at bounding box center [541, 295] width 107 height 24
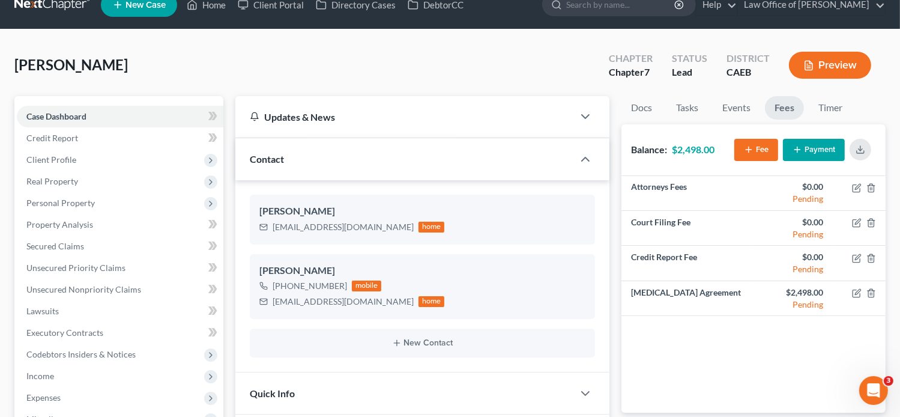
scroll to position [0, 0]
